Goal: Task Accomplishment & Management: Use online tool/utility

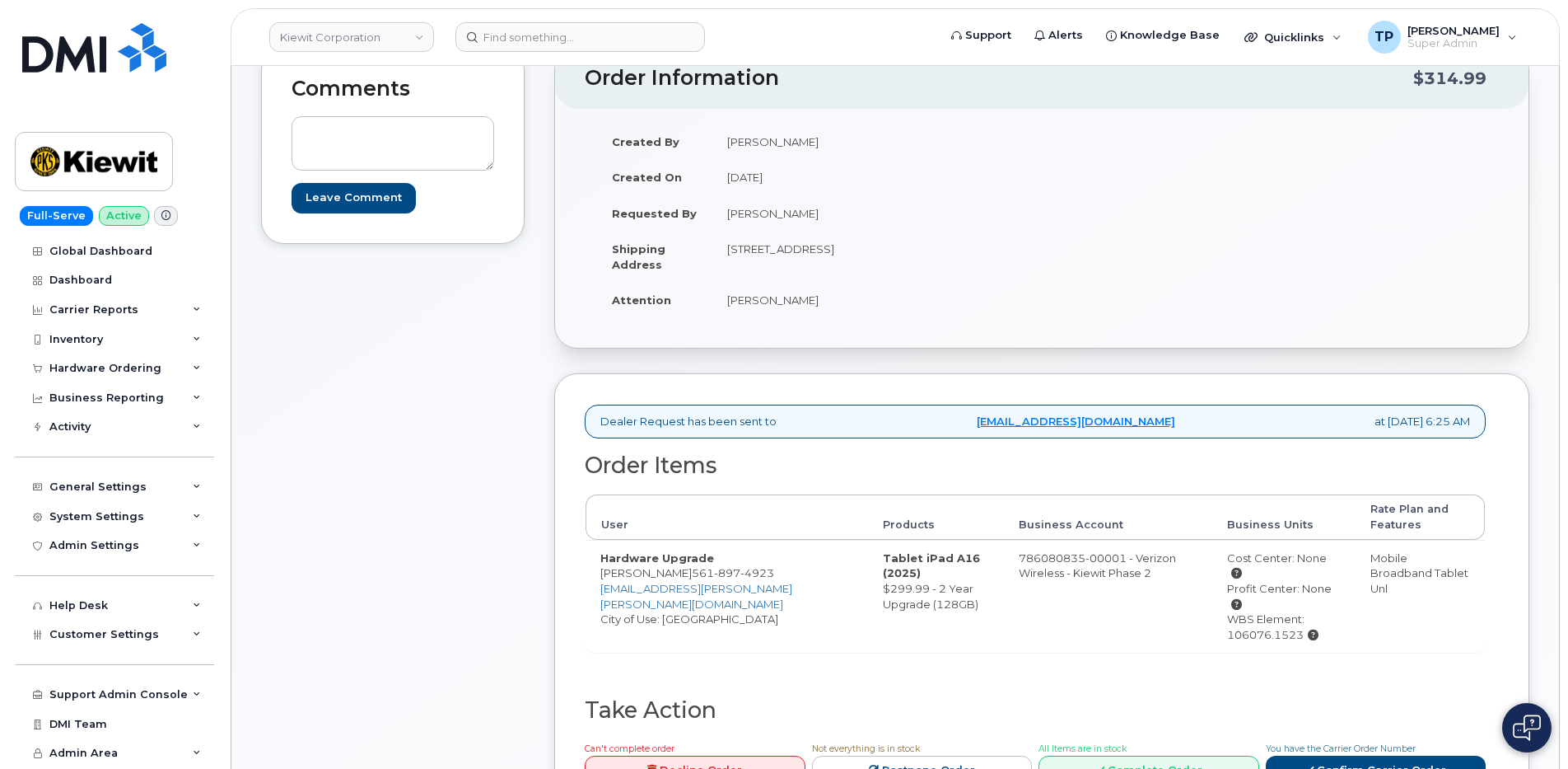
scroll to position [412, 0]
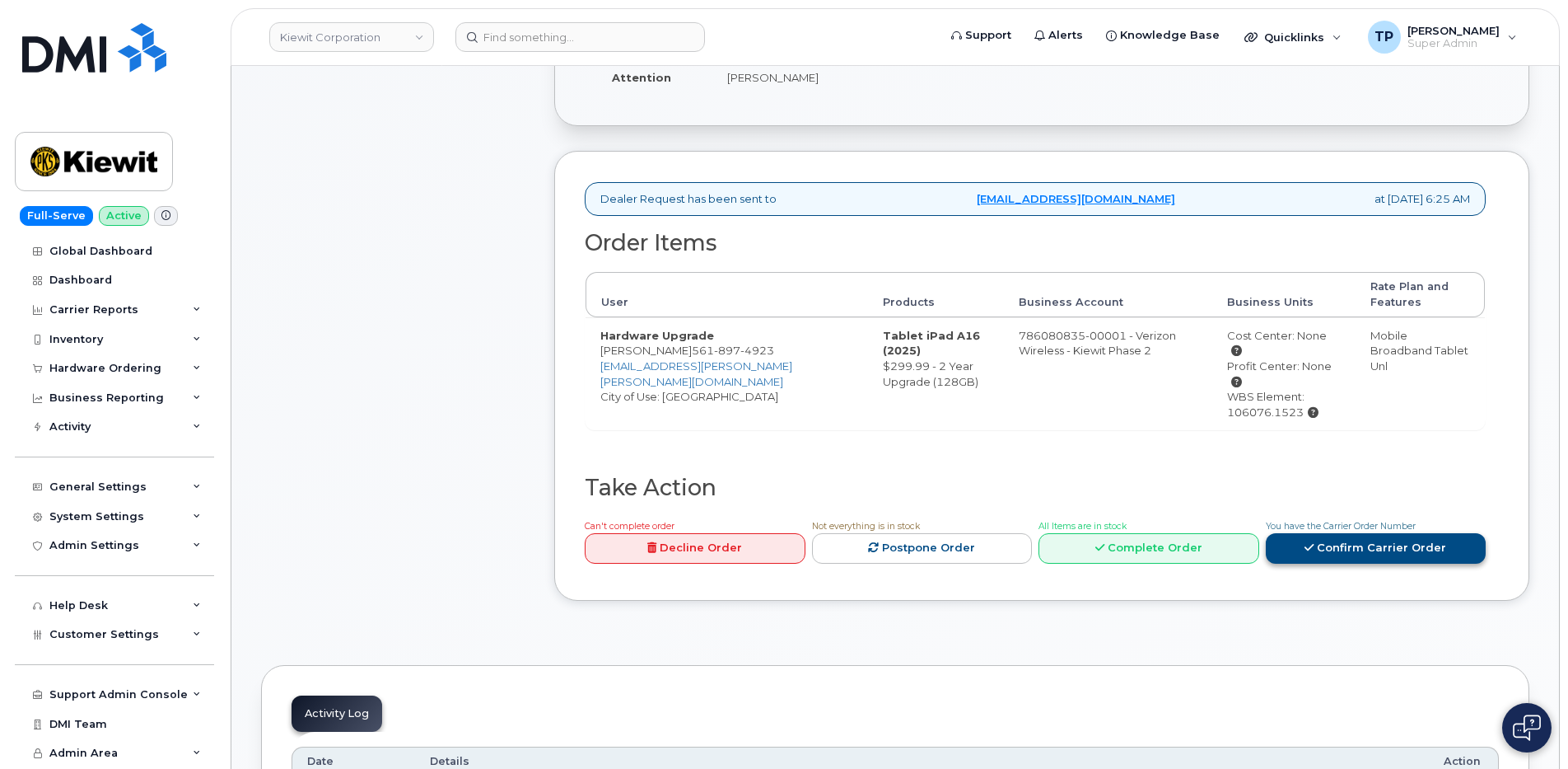
click at [1415, 538] on link "Confirm Carrier Order" at bounding box center [1376, 548] width 221 height 31
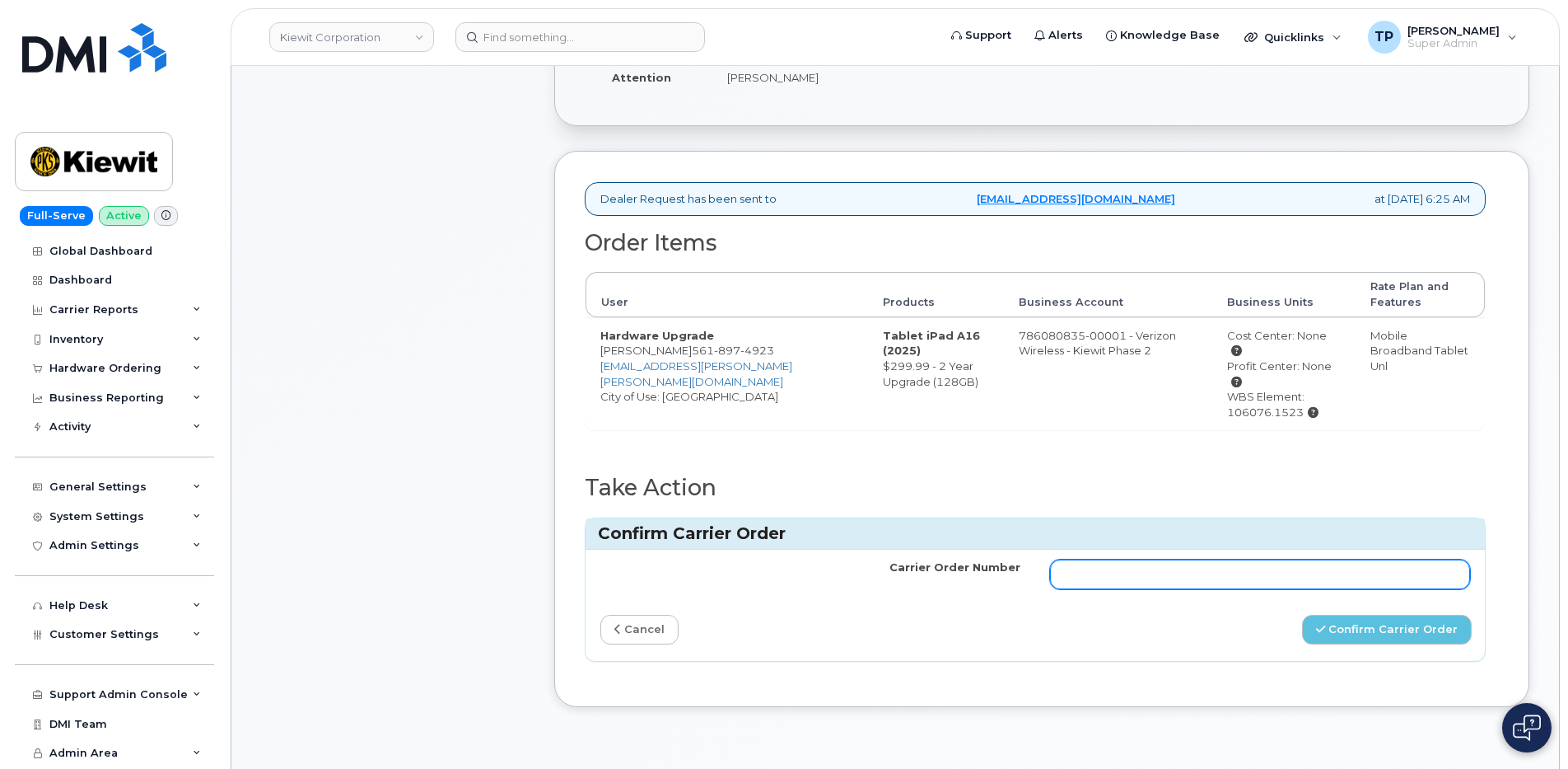
click at [1263, 560] on input "Carrier Order Number" at bounding box center [1260, 573] width 420 height 30
paste input "MB3000589435936"
type input "MB3000589435936"
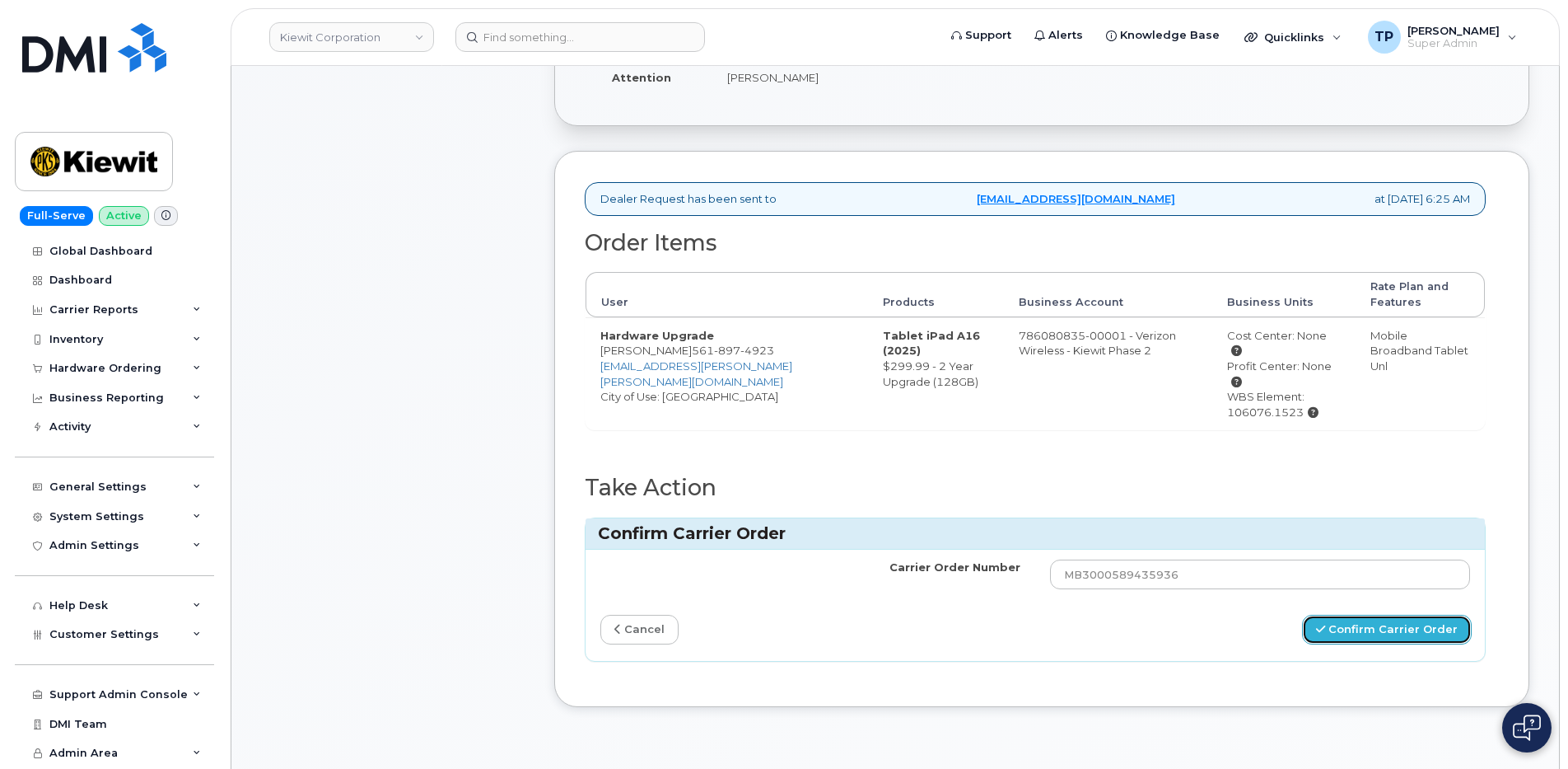
click at [1364, 615] on button "Confirm Carrier Order" at bounding box center [1387, 630] width 170 height 31
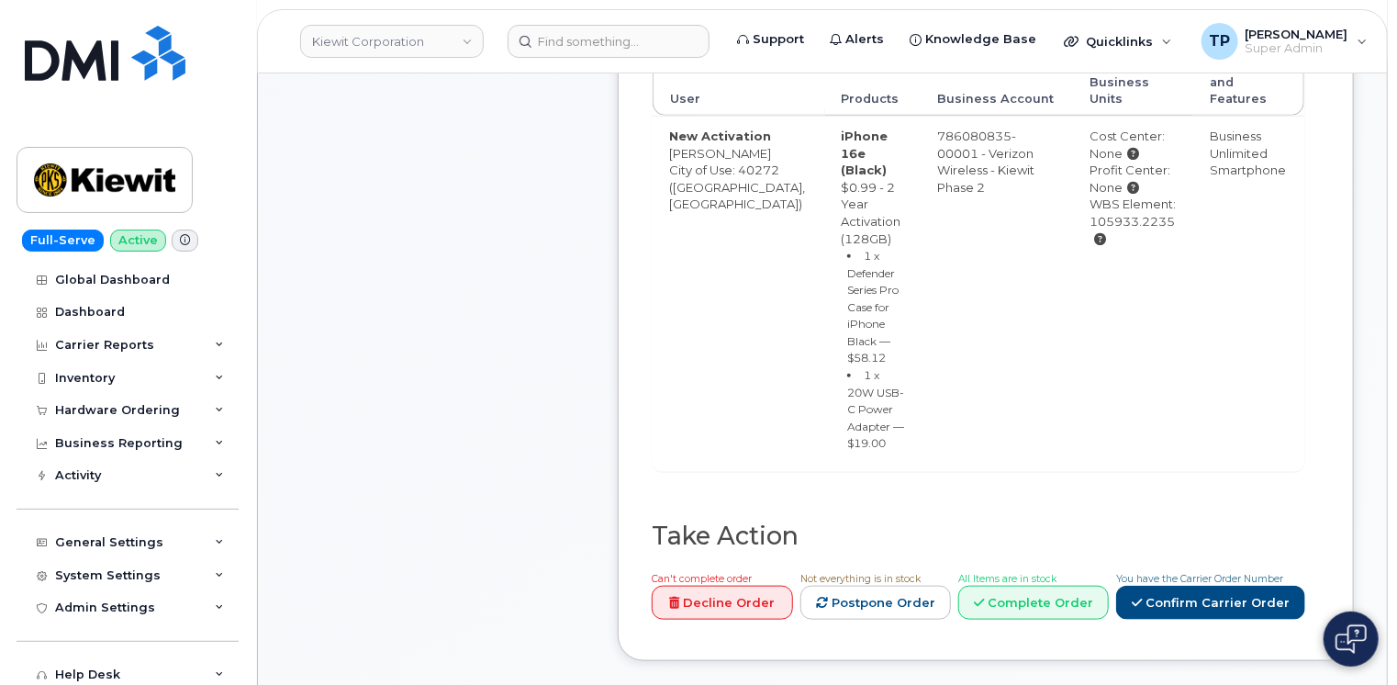
scroll to position [826, 0]
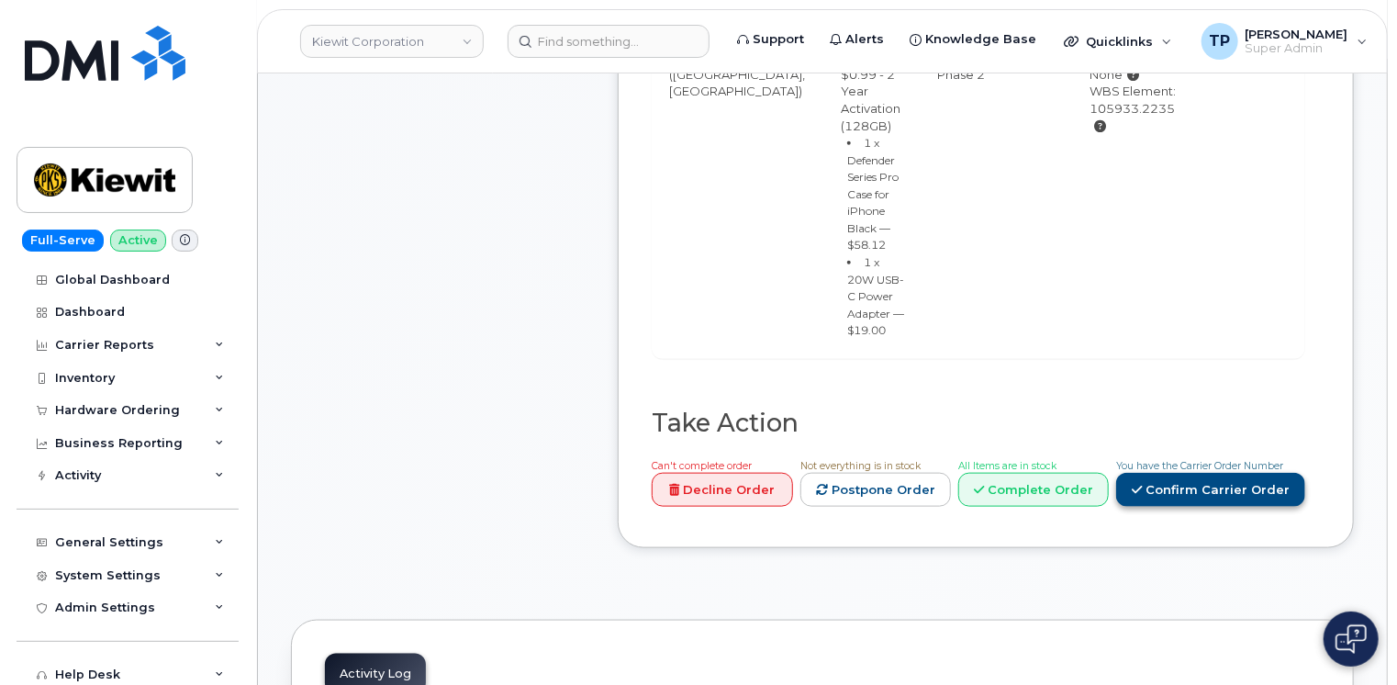
click at [1261, 473] on link "Confirm Carrier Order" at bounding box center [1211, 490] width 189 height 34
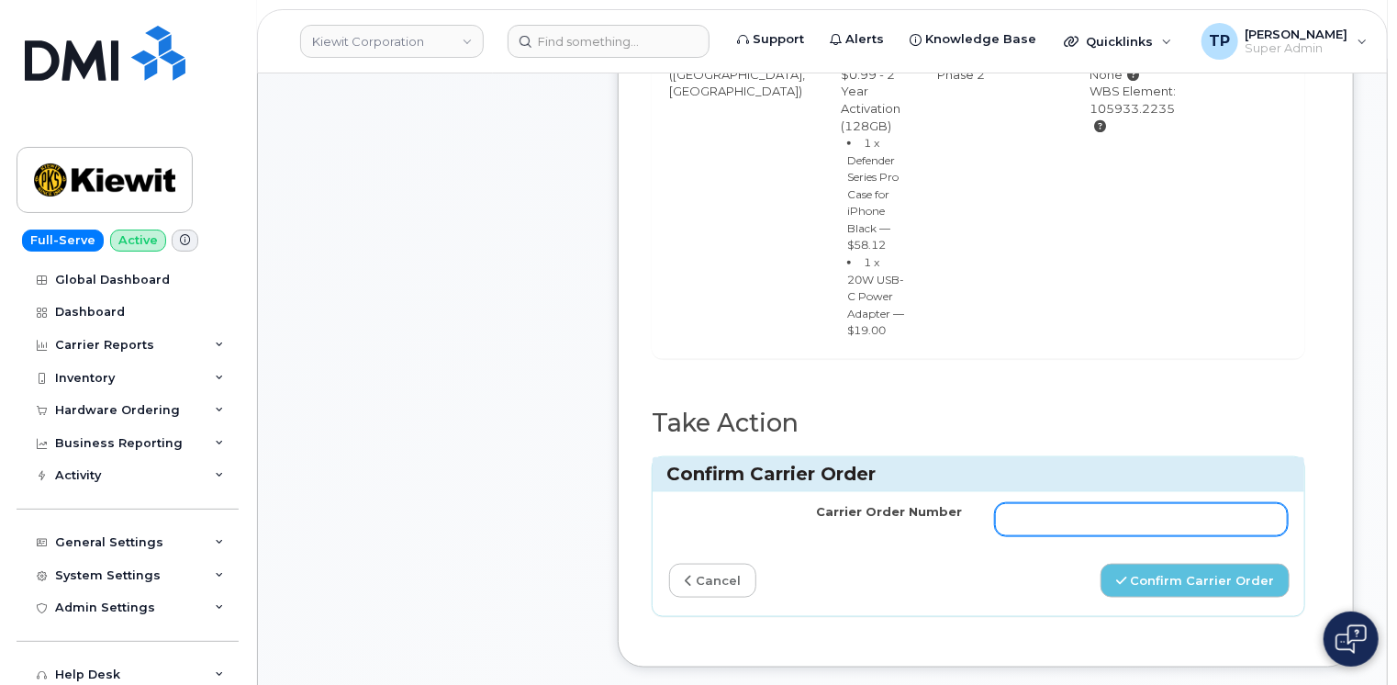
click at [1203, 503] on input "Carrier Order Number" at bounding box center [1141, 519] width 293 height 33
paste input "MB1000498298976"
type input "MB1000498298976"
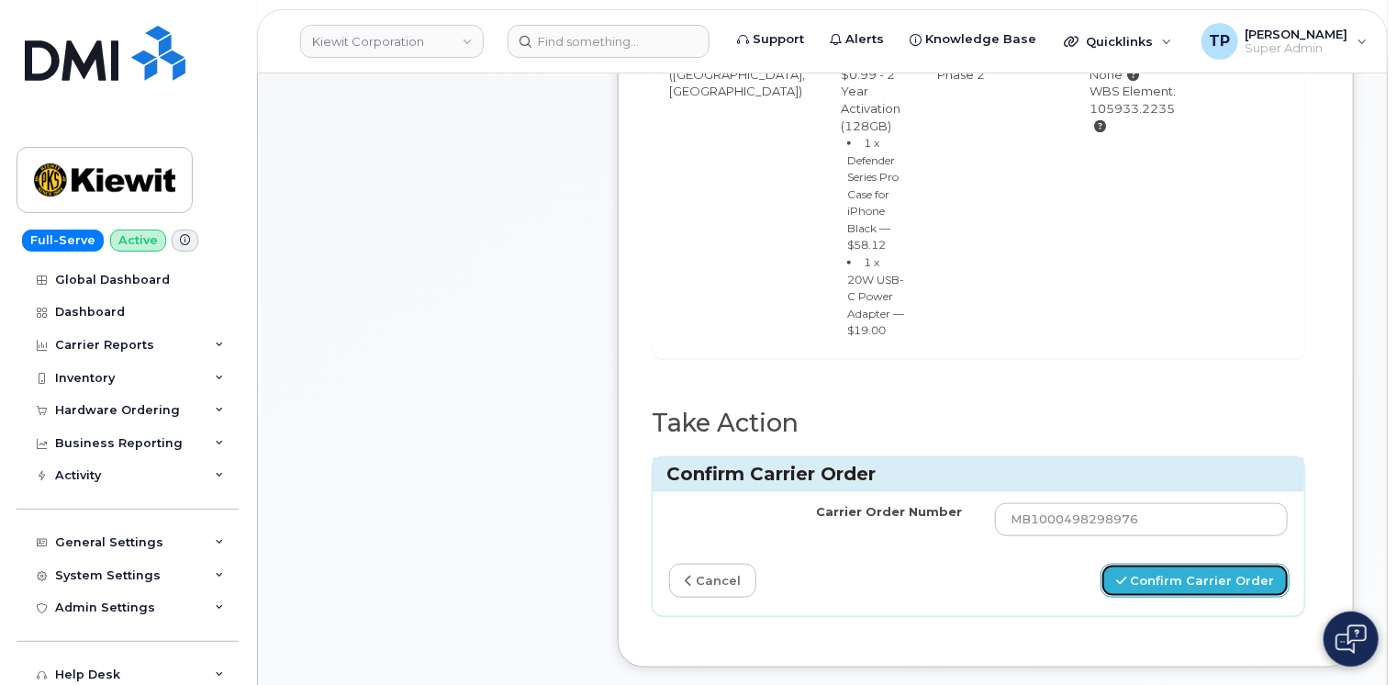
click at [1223, 564] on button "Confirm Carrier Order" at bounding box center [1195, 581] width 189 height 34
